Goal: Information Seeking & Learning: Check status

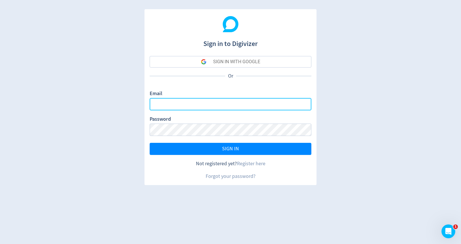
click at [178, 103] on input "Email" at bounding box center [231, 104] width 162 height 12
type input "[PERSON_NAME][EMAIL_ADDRESS][DOMAIN_NAME]"
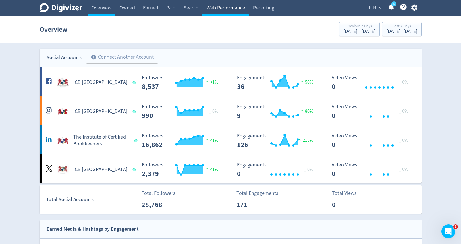
click at [224, 8] on link "Web Performance" at bounding box center [226, 8] width 47 height 16
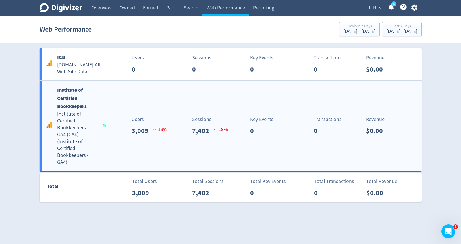
click at [71, 100] on b "Institute of Certified Bookkeepers" at bounding box center [72, 98] width 30 height 24
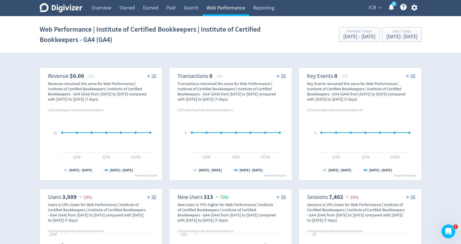
click at [214, 8] on link "Web Performance" at bounding box center [226, 8] width 47 height 16
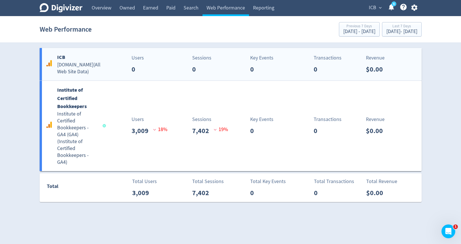
click at [62, 57] on b "ICB" at bounding box center [61, 57] width 8 height 7
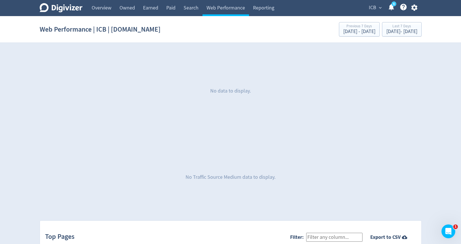
click at [228, 53] on div "No data to display." at bounding box center [231, 91] width 382 height 86
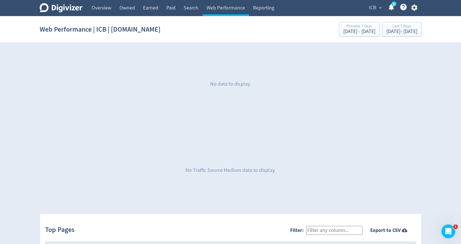
scroll to position [9, 0]
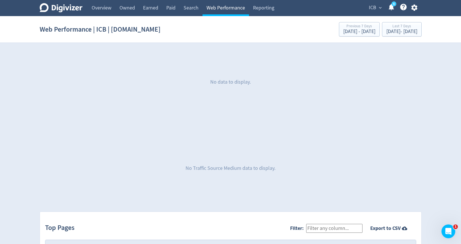
click at [220, 7] on link "Web Performance" at bounding box center [226, 8] width 47 height 16
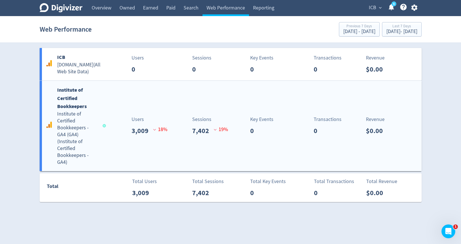
click at [69, 99] on b "Institute of Certified Bookkeepers" at bounding box center [72, 98] width 30 height 24
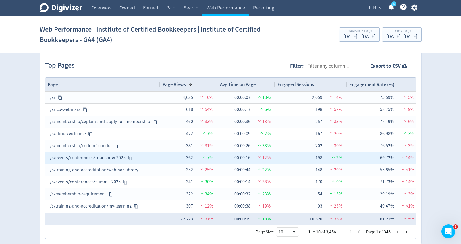
scroll to position [593, 0]
